Goal: Manage account settings

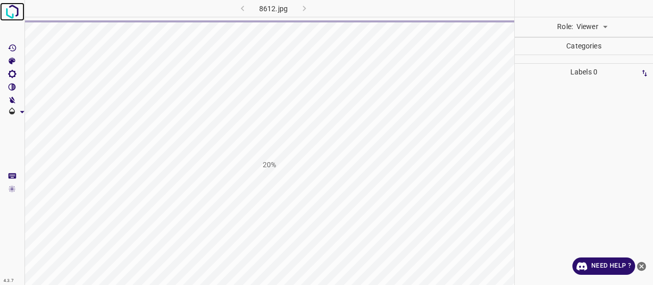
click at [14, 16] on img at bounding box center [12, 12] width 18 height 18
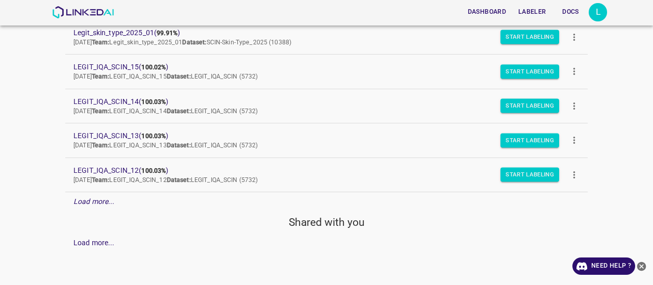
scroll to position [53, 0]
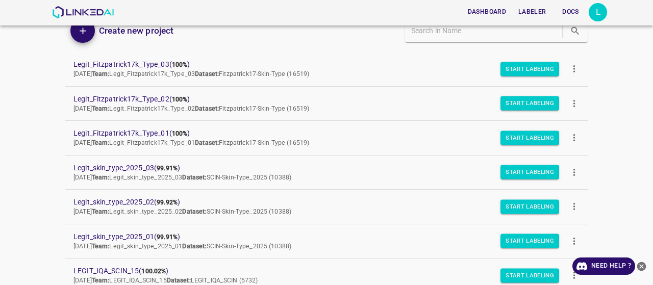
click at [595, 19] on div "L" at bounding box center [597, 12] width 18 height 18
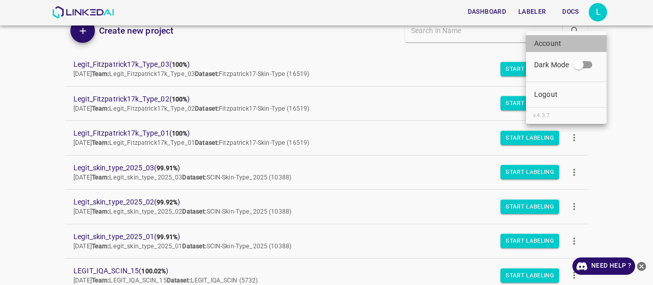
click at [552, 37] on li "Account" at bounding box center [566, 43] width 81 height 17
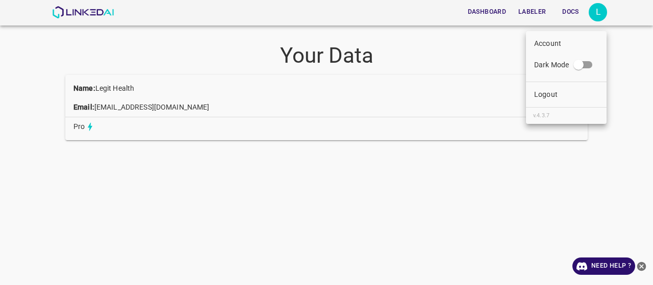
click at [596, 18] on div at bounding box center [326, 142] width 653 height 285
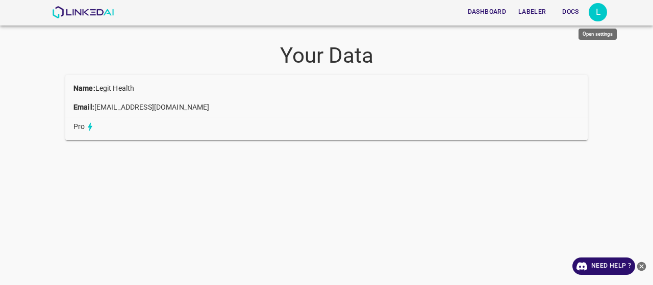
click at [597, 11] on div "L" at bounding box center [597, 12] width 18 height 18
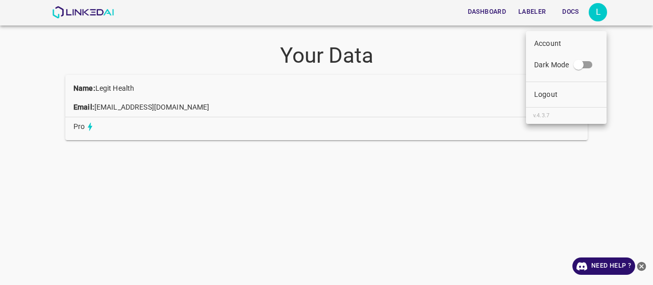
click at [561, 96] on li "Logout" at bounding box center [566, 94] width 81 height 17
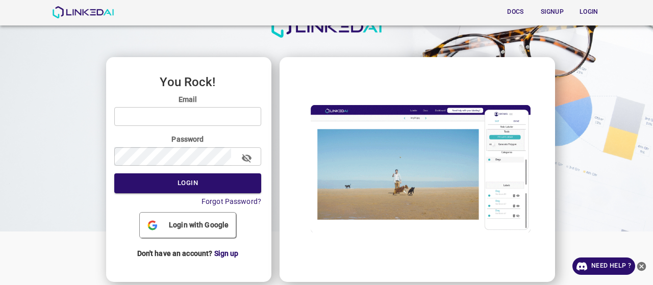
scroll to position [46, 0]
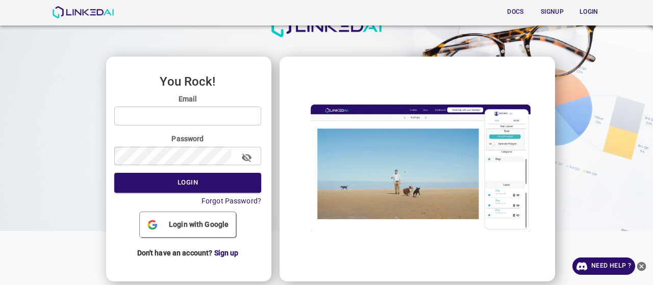
click at [199, 220] on span "Login with Google" at bounding box center [199, 224] width 68 height 11
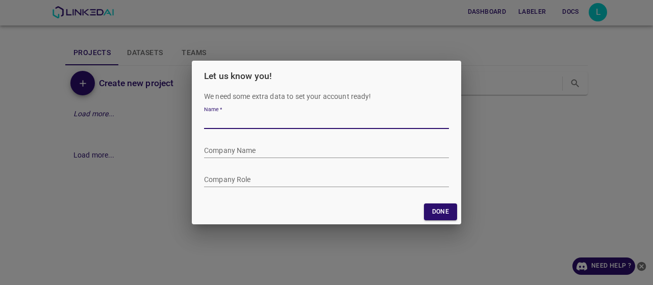
click at [260, 116] on input "Name   *" at bounding box center [326, 121] width 245 height 15
type input "[PERSON_NAME]"
click at [286, 159] on form "Name   * Company Name Company Role" at bounding box center [326, 145] width 245 height 87
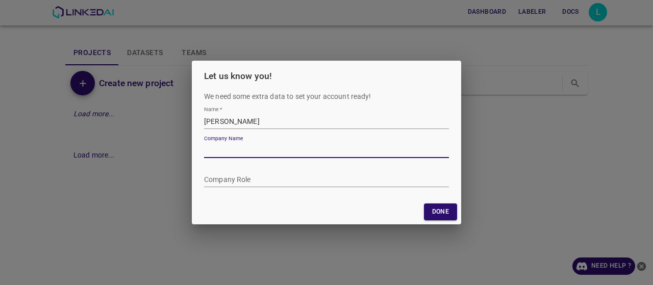
click at [283, 156] on input "Company Name" at bounding box center [326, 150] width 245 height 15
type input "LinkedAI"
click at [284, 178] on input "Company Role" at bounding box center [326, 179] width 245 height 15
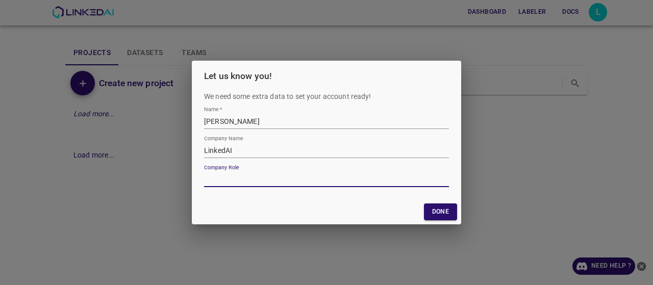
type input "Etiquetador"
click at [435, 213] on button "Done" at bounding box center [440, 211] width 33 height 17
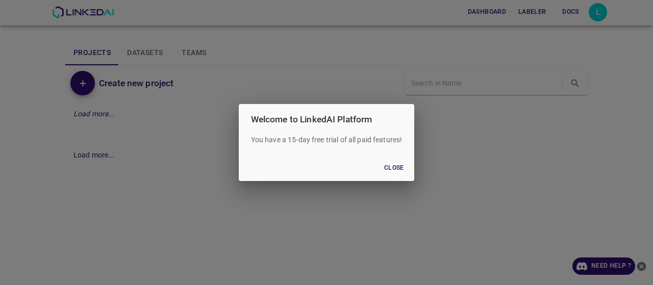
click at [394, 172] on button "Close" at bounding box center [393, 168] width 33 height 17
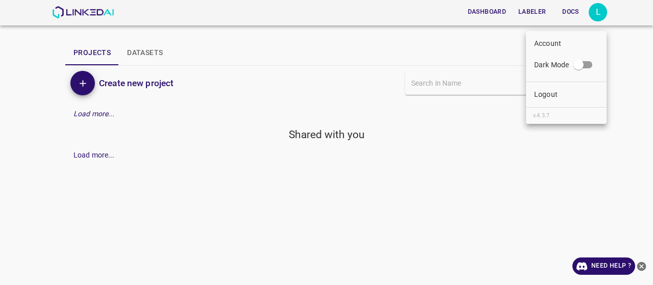
click at [594, 16] on div at bounding box center [326, 142] width 653 height 285
click at [586, 15] on button "Docs" at bounding box center [570, 12] width 33 height 17
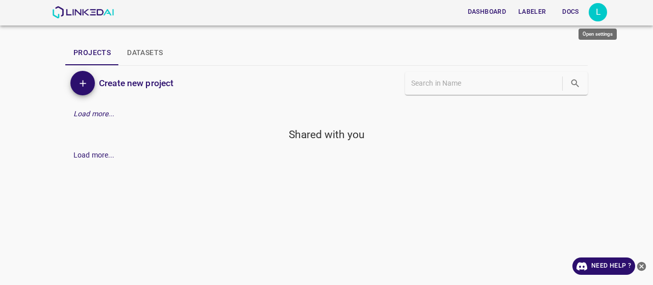
click at [599, 11] on div "L" at bounding box center [597, 12] width 18 height 18
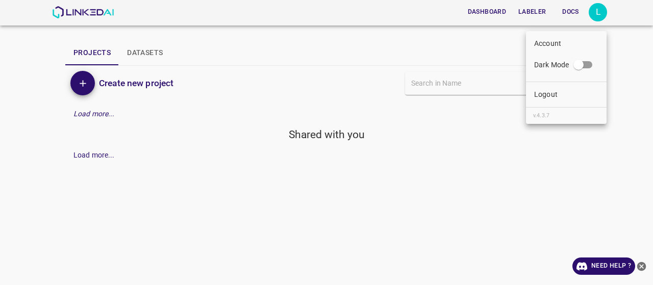
click at [547, 45] on p "Account" at bounding box center [547, 43] width 27 height 11
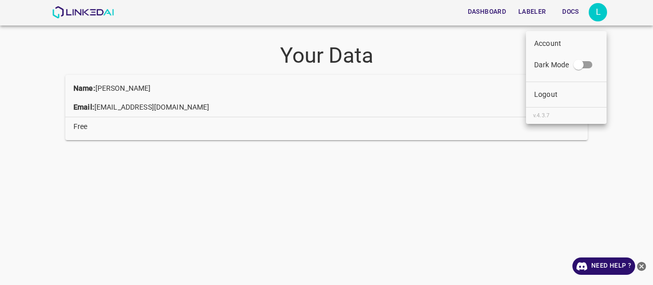
click at [93, 88] on div at bounding box center [326, 142] width 653 height 285
drag, startPoint x: 147, startPoint y: 88, endPoint x: 96, endPoint y: 85, distance: 51.1
click at [96, 85] on p "Name: Luciana Pachon" at bounding box center [111, 88] width 77 height 11
copy p "[PERSON_NAME]"
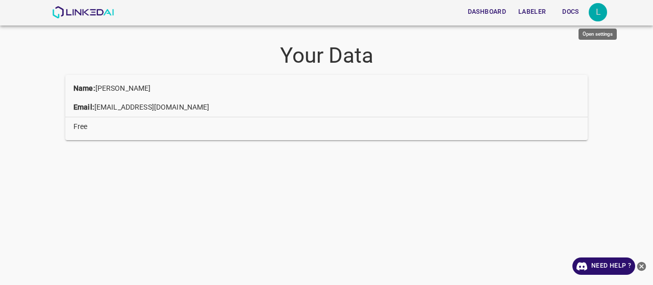
click at [602, 11] on div "L" at bounding box center [597, 12] width 18 height 18
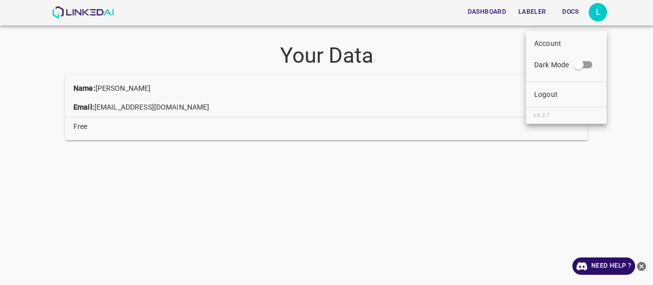
click at [90, 140] on div at bounding box center [326, 142] width 653 height 285
click at [83, 122] on p "Free" at bounding box center [80, 126] width 14 height 11
drag, startPoint x: 80, startPoint y: 129, endPoint x: 86, endPoint y: 133, distance: 7.4
click at [86, 133] on li "Free" at bounding box center [326, 126] width 522 height 19
click at [112, 113] on p "Email: lucianapachon09@gmail.com" at bounding box center [141, 107] width 136 height 11
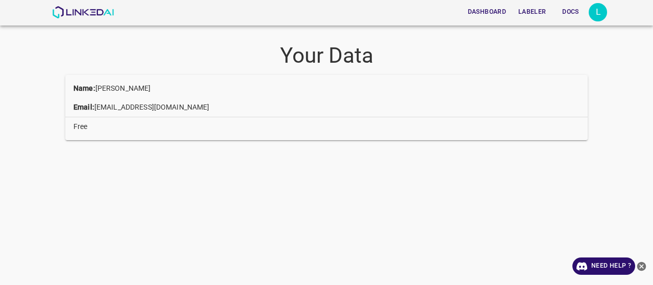
click at [524, 13] on button "Labeler" at bounding box center [532, 12] width 36 height 17
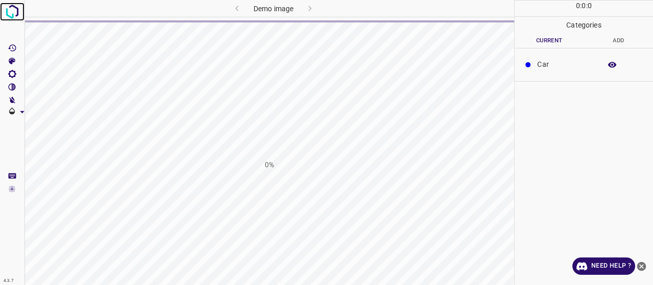
click at [13, 3] on img at bounding box center [12, 12] width 18 height 18
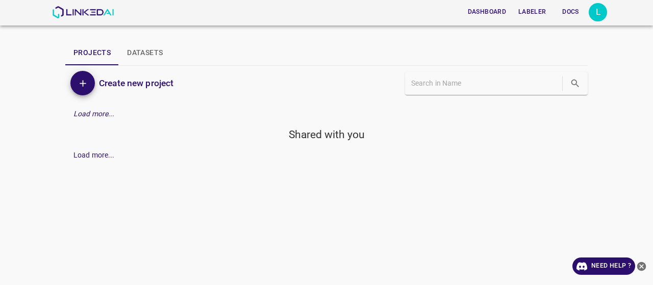
click at [601, 17] on div "L" at bounding box center [597, 12] width 18 height 18
click at [551, 37] on li "Account" at bounding box center [566, 43] width 81 height 17
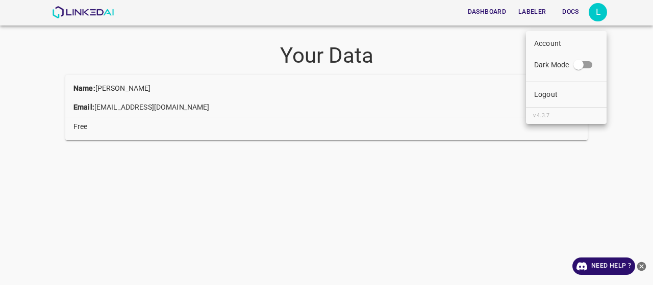
drag, startPoint x: 191, startPoint y: 107, endPoint x: 101, endPoint y: 105, distance: 89.3
click at [101, 105] on div at bounding box center [326, 142] width 653 height 285
click at [104, 106] on div "Account Dark Mode Logout v.4.3.7" at bounding box center [326, 154] width 653 height 262
click at [105, 110] on p "Email: lucianapachon09@gmail.com" at bounding box center [141, 107] width 136 height 11
click at [102, 109] on p "Email: lucianapachon09@gmail.com" at bounding box center [141, 107] width 136 height 11
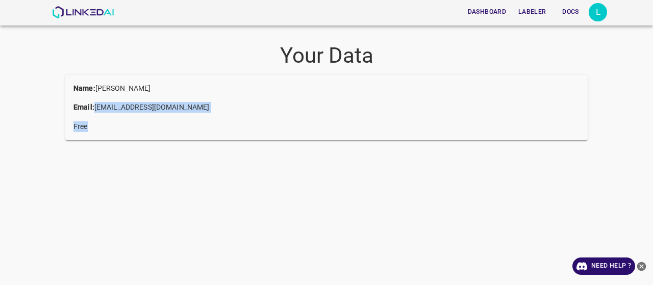
drag, startPoint x: 95, startPoint y: 106, endPoint x: 192, endPoint y: 118, distance: 98.2
click at [193, 118] on ul "Name: Luciana Pachon Email: lucianapachon09@gmail.com Free" at bounding box center [326, 107] width 522 height 65
click at [191, 106] on p "Email: lucianapachon09@gmail.com" at bounding box center [141, 107] width 136 height 11
click at [191, 107] on p "Email: lucianapachon09@gmail.com" at bounding box center [141, 107] width 136 height 11
drag, startPoint x: 200, startPoint y: 112, endPoint x: 94, endPoint y: 111, distance: 105.6
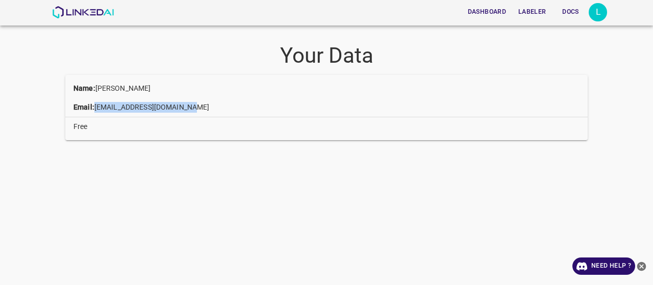
click at [94, 111] on li "Email: lucianapachon09@gmail.com" at bounding box center [326, 107] width 522 height 19
copy p "lucianapachon09@gmail.com"
